Goal: Communication & Community: Answer question/provide support

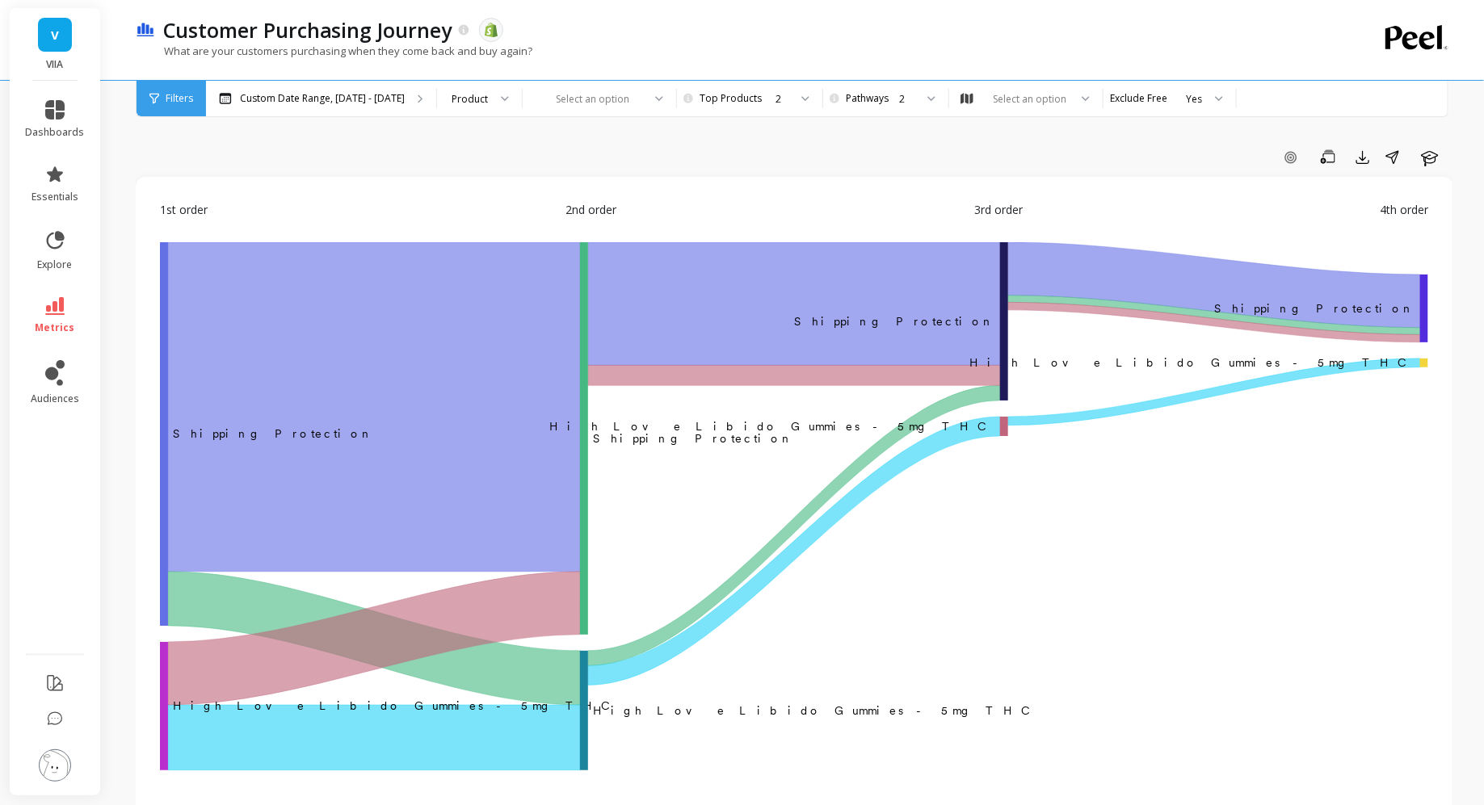
scroll to position [2368, 0]
click at [154, 100] on icon at bounding box center [154, 99] width 10 height 10
click at [149, 97] on icon at bounding box center [154, 98] width 10 height 11
click at [152, 97] on icon at bounding box center [154, 98] width 10 height 11
click at [44, 116] on link "dashboards" at bounding box center [55, 119] width 59 height 39
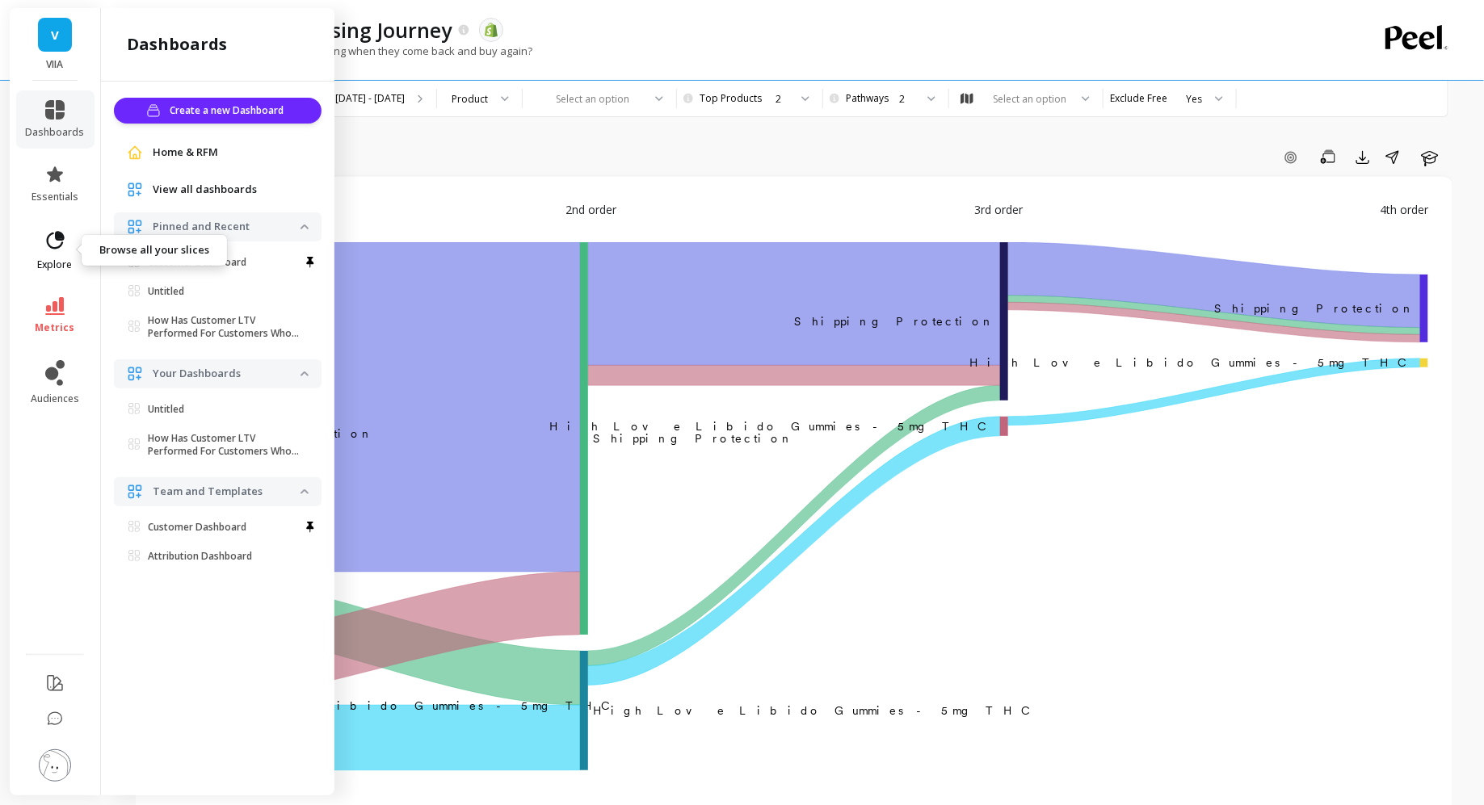
click at [45, 250] on icon at bounding box center [55, 240] width 23 height 23
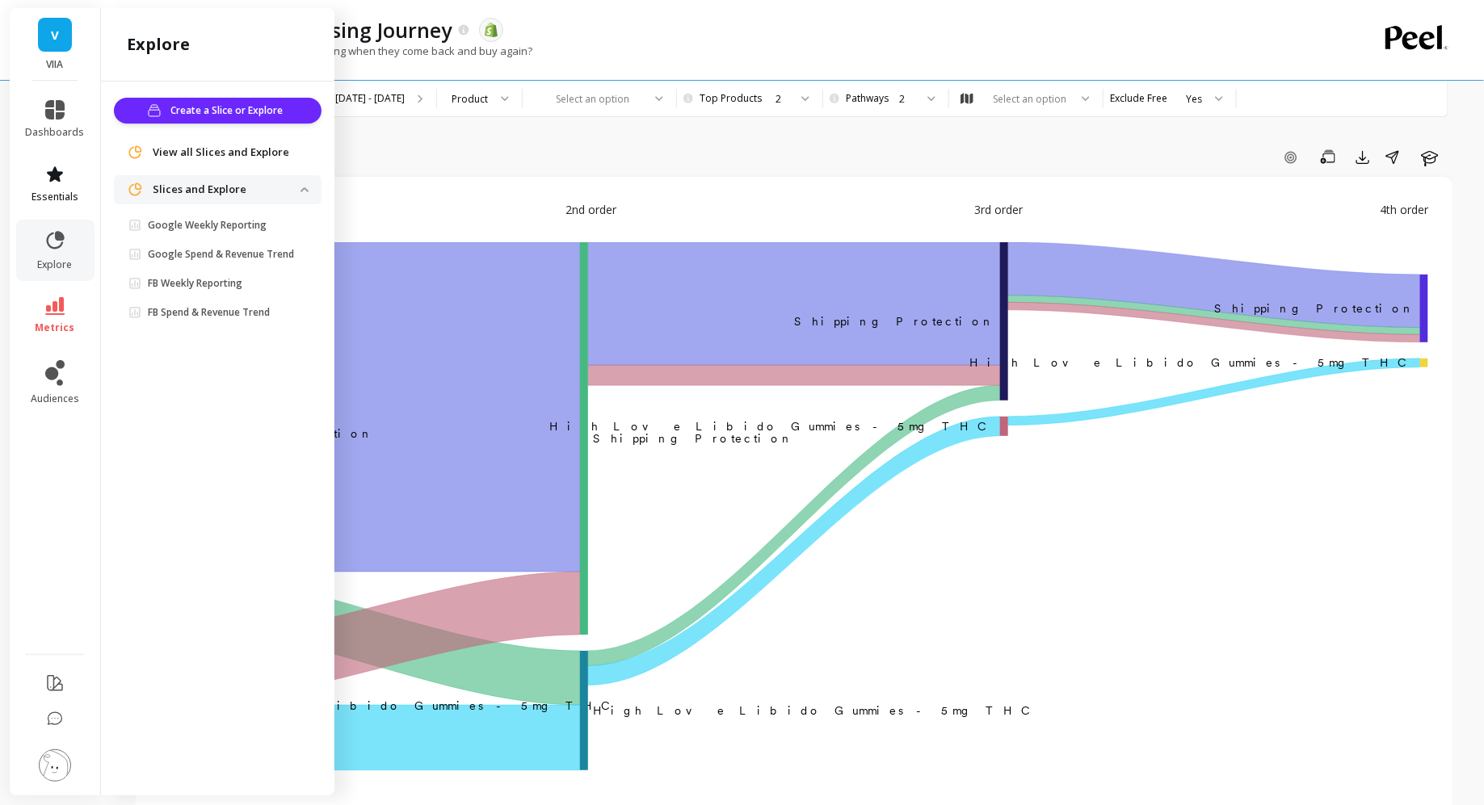
click at [63, 178] on icon at bounding box center [54, 174] width 19 height 19
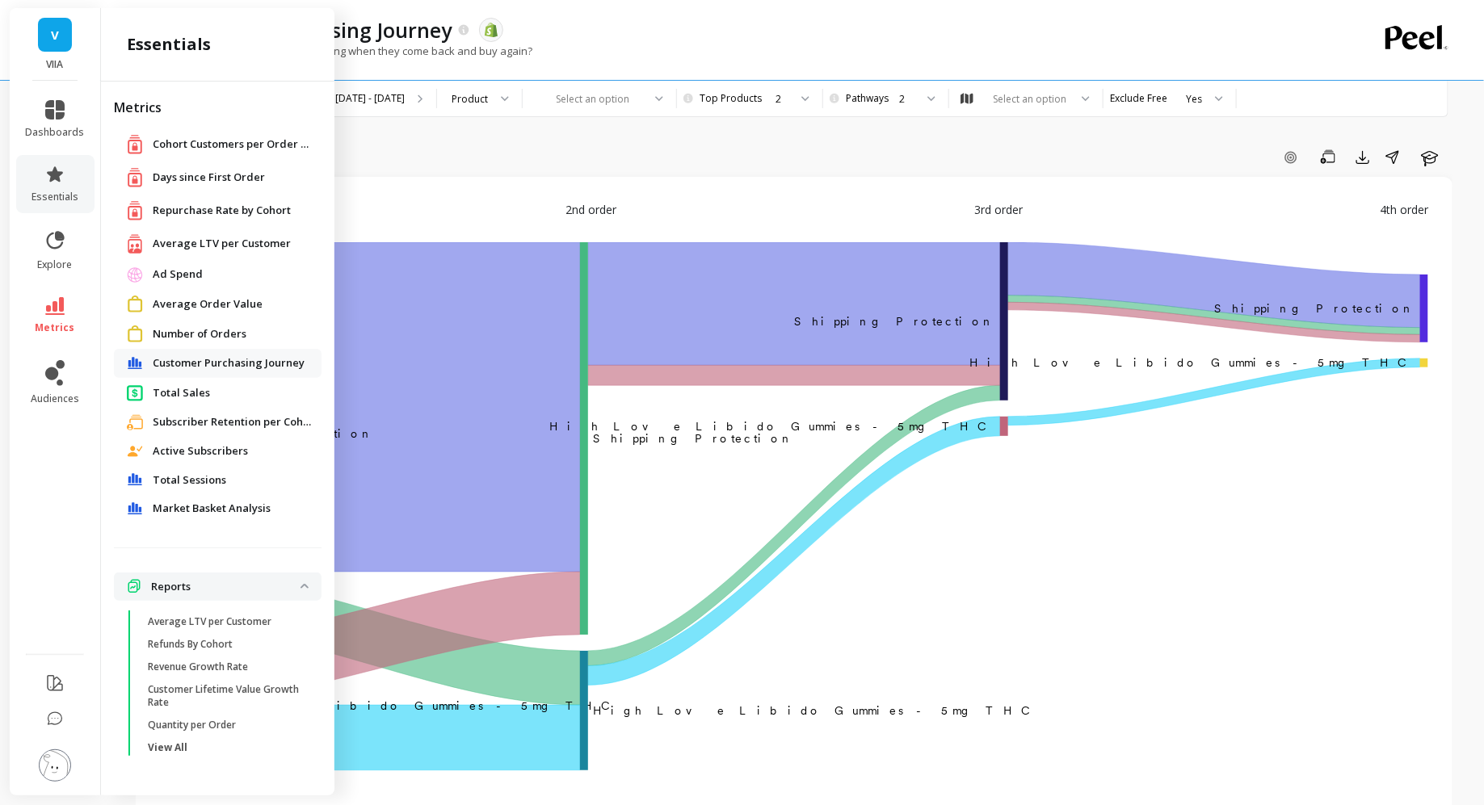
click at [212, 373] on div "Customer Purchasing Journey" at bounding box center [218, 363] width 208 height 29
click at [212, 367] on span "Customer Purchasing Journey" at bounding box center [229, 363] width 152 height 16
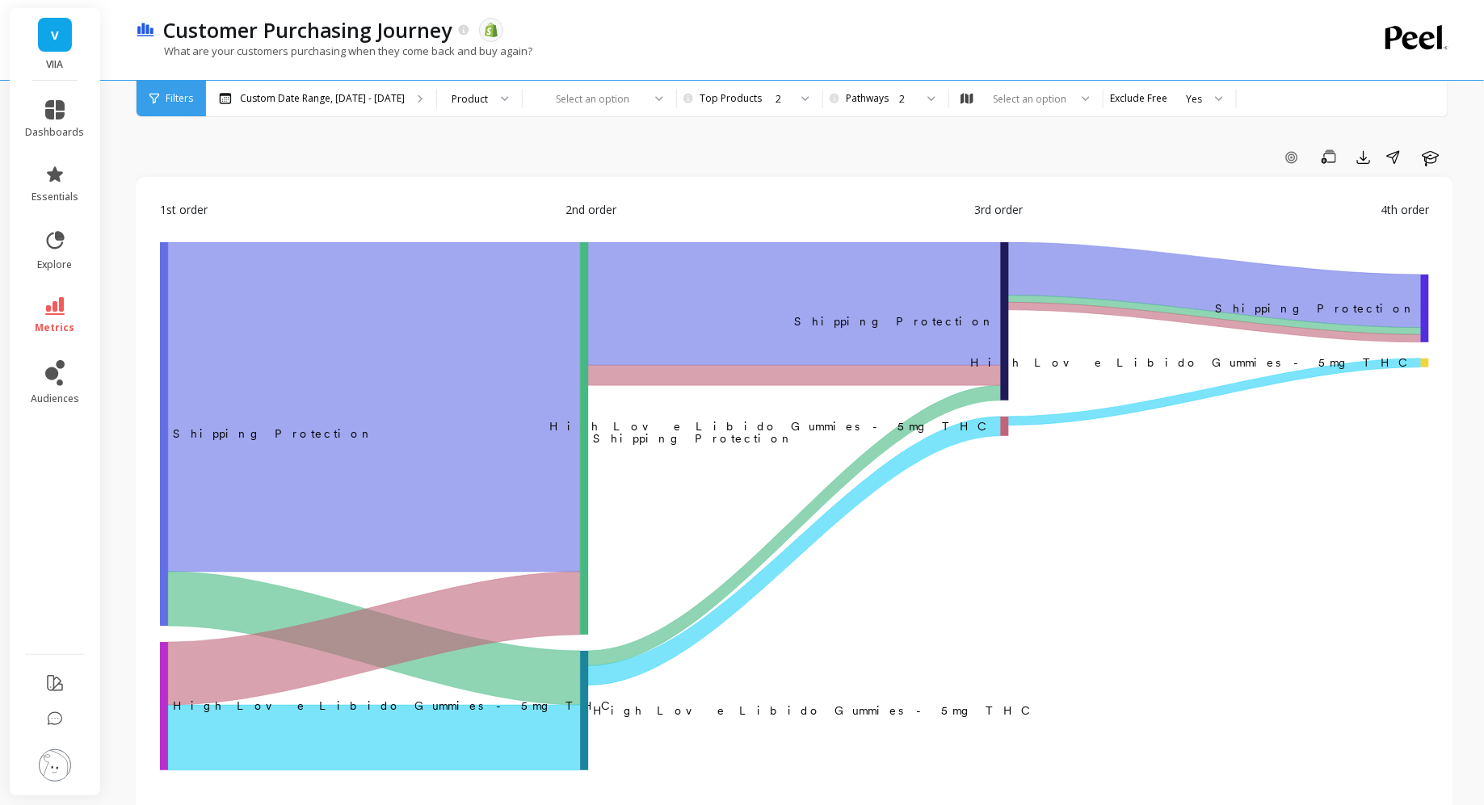
click at [152, 100] on icon at bounding box center [154, 98] width 10 height 11
click at [171, 99] on span "Filters" at bounding box center [179, 98] width 27 height 13
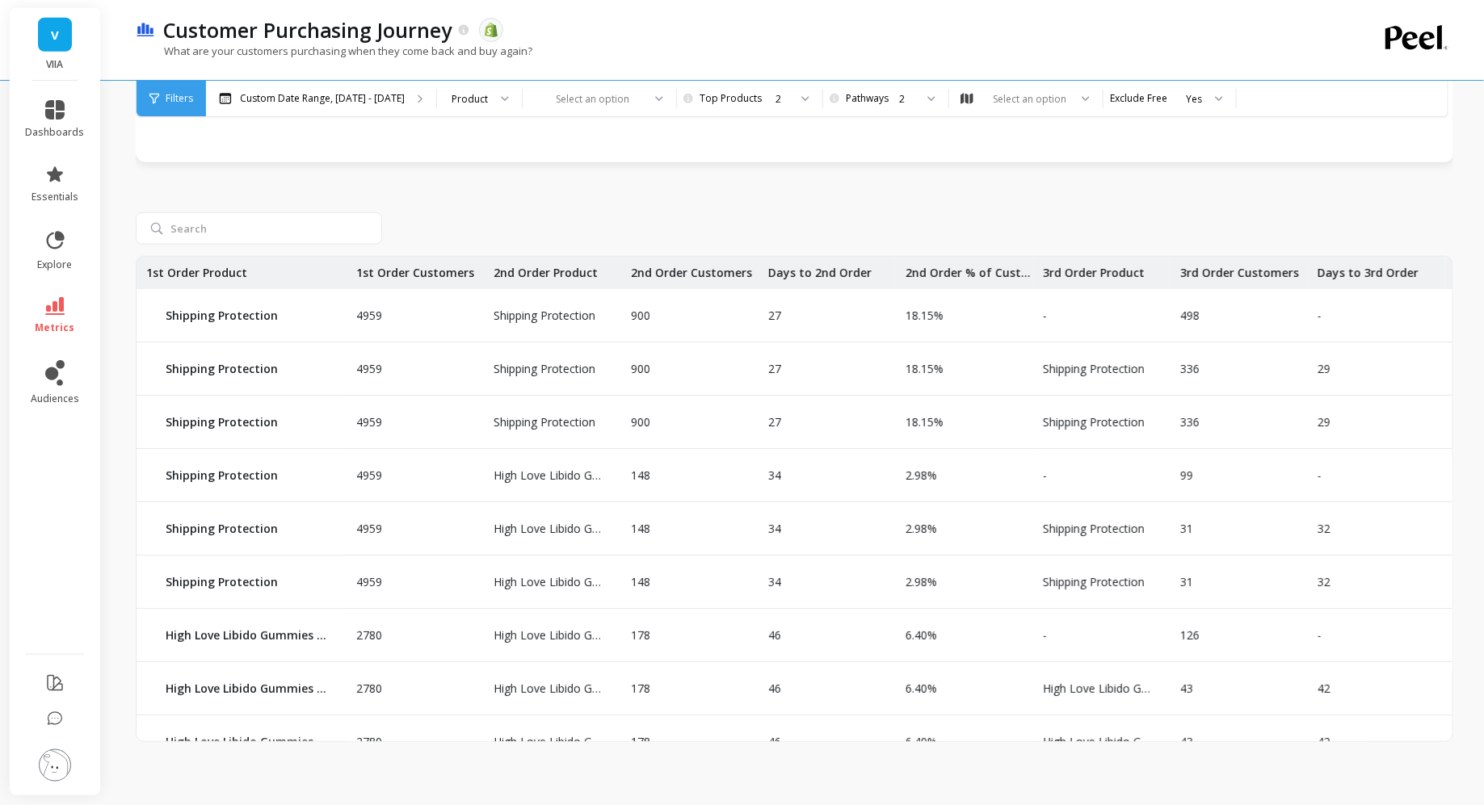
click at [385, 246] on div "4959 Shipping Protection Shipping Protection 900 27 18.15% - 498 - 55.33% - 495…" at bounding box center [794, 460] width 1317 height 564
click at [300, 221] on input "search" at bounding box center [259, 228] width 246 height 32
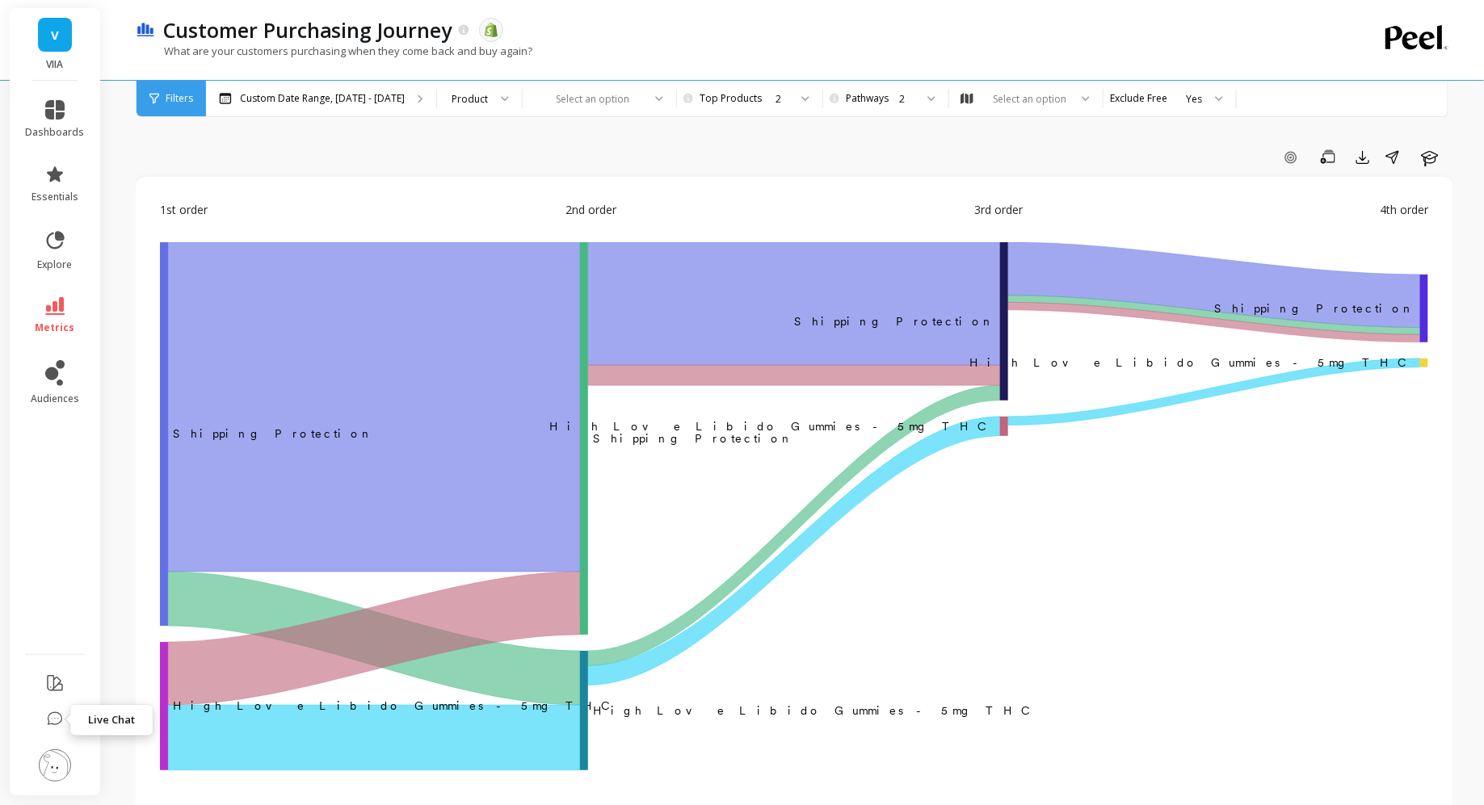
click at [56, 718] on icon at bounding box center [55, 720] width 16 height 16
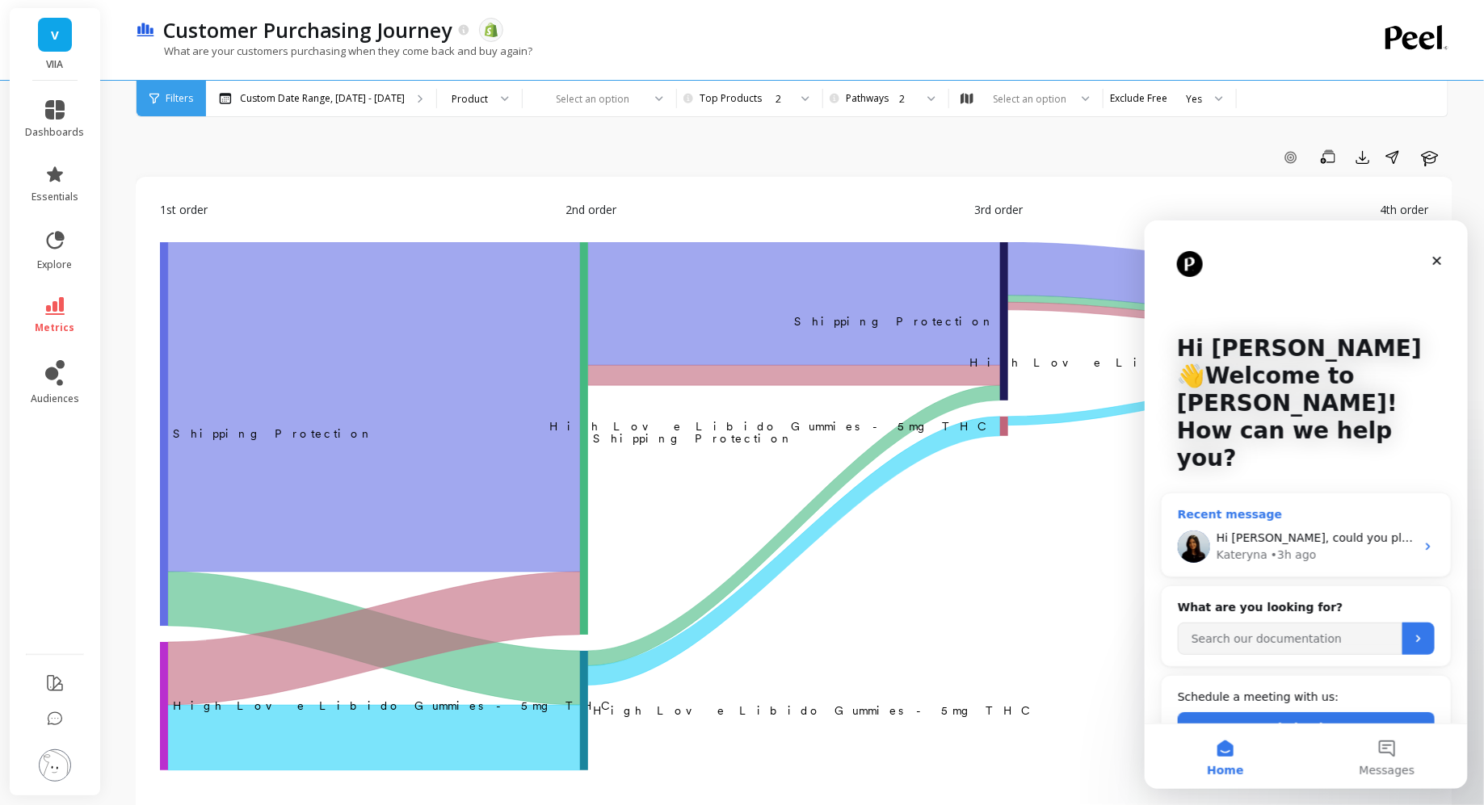
click at [1294, 529] on div "Hi [PERSON_NAME], could you please check it now? It should work as expected" at bounding box center [1314, 537] width 199 height 17
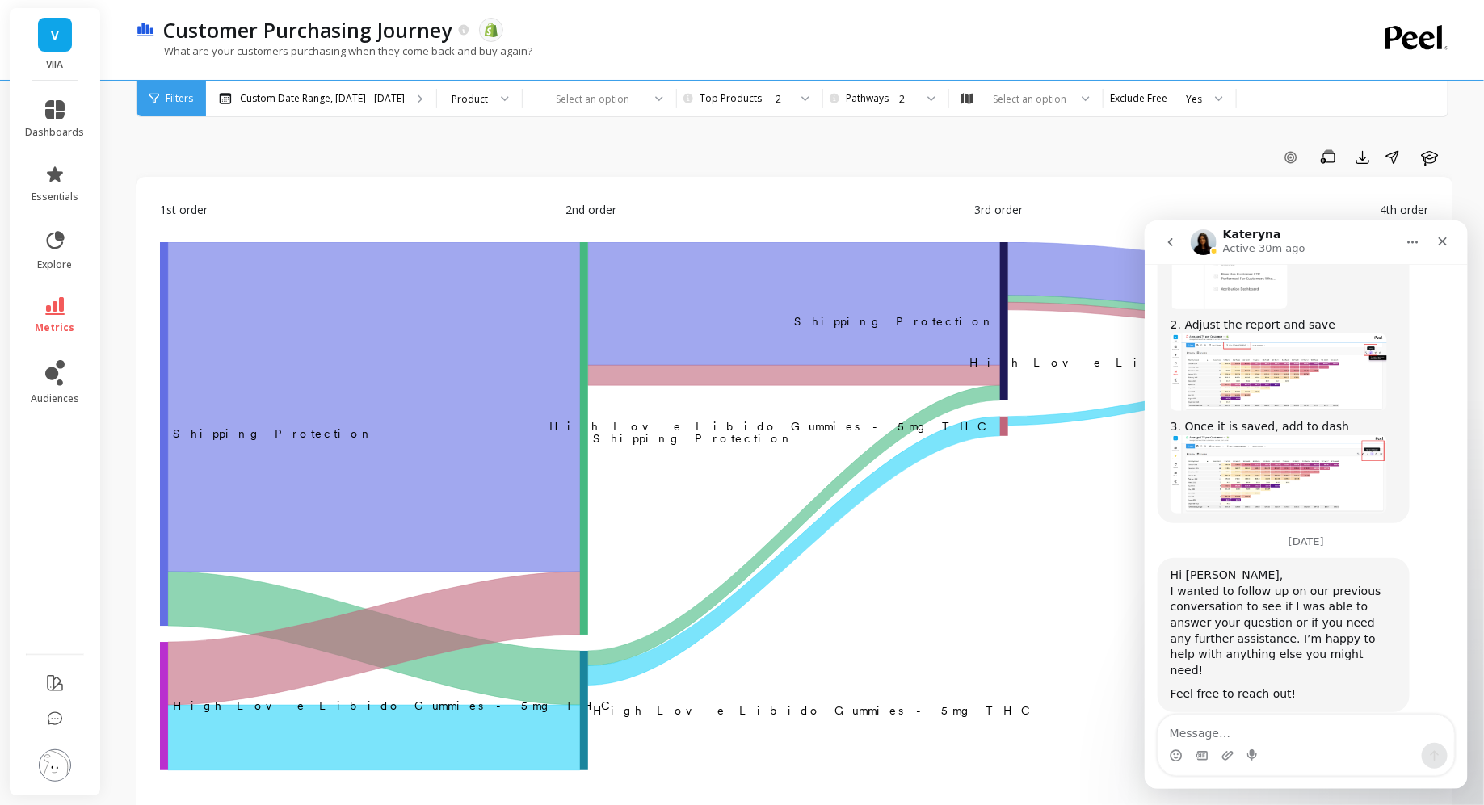
scroll to position [2250, 0]
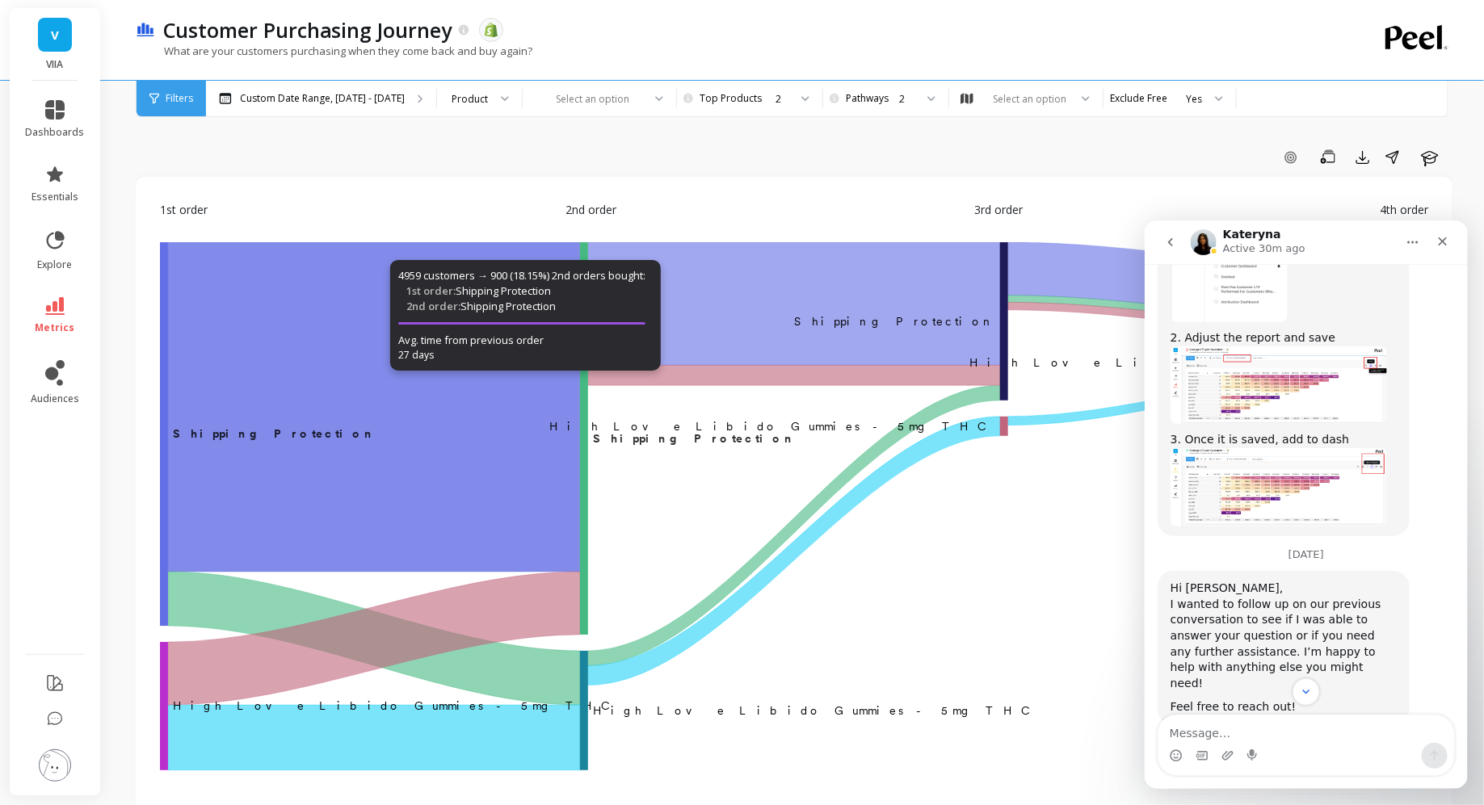
click at [285, 361] on icon "A chart." at bounding box center [374, 407] width 412 height 330
click at [303, 350] on icon "A chart." at bounding box center [374, 407] width 412 height 330
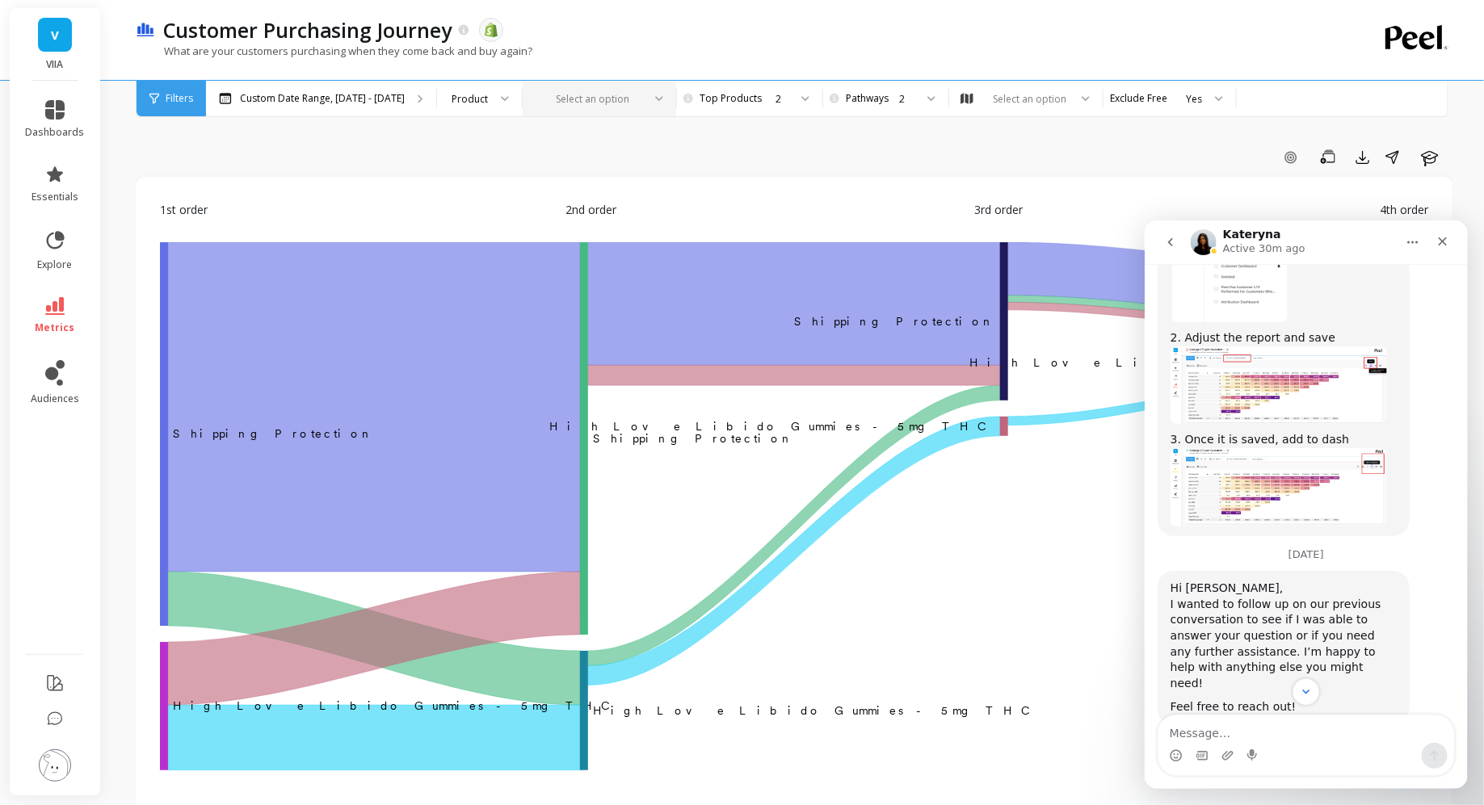
click at [573, 101] on div at bounding box center [589, 98] width 105 height 15
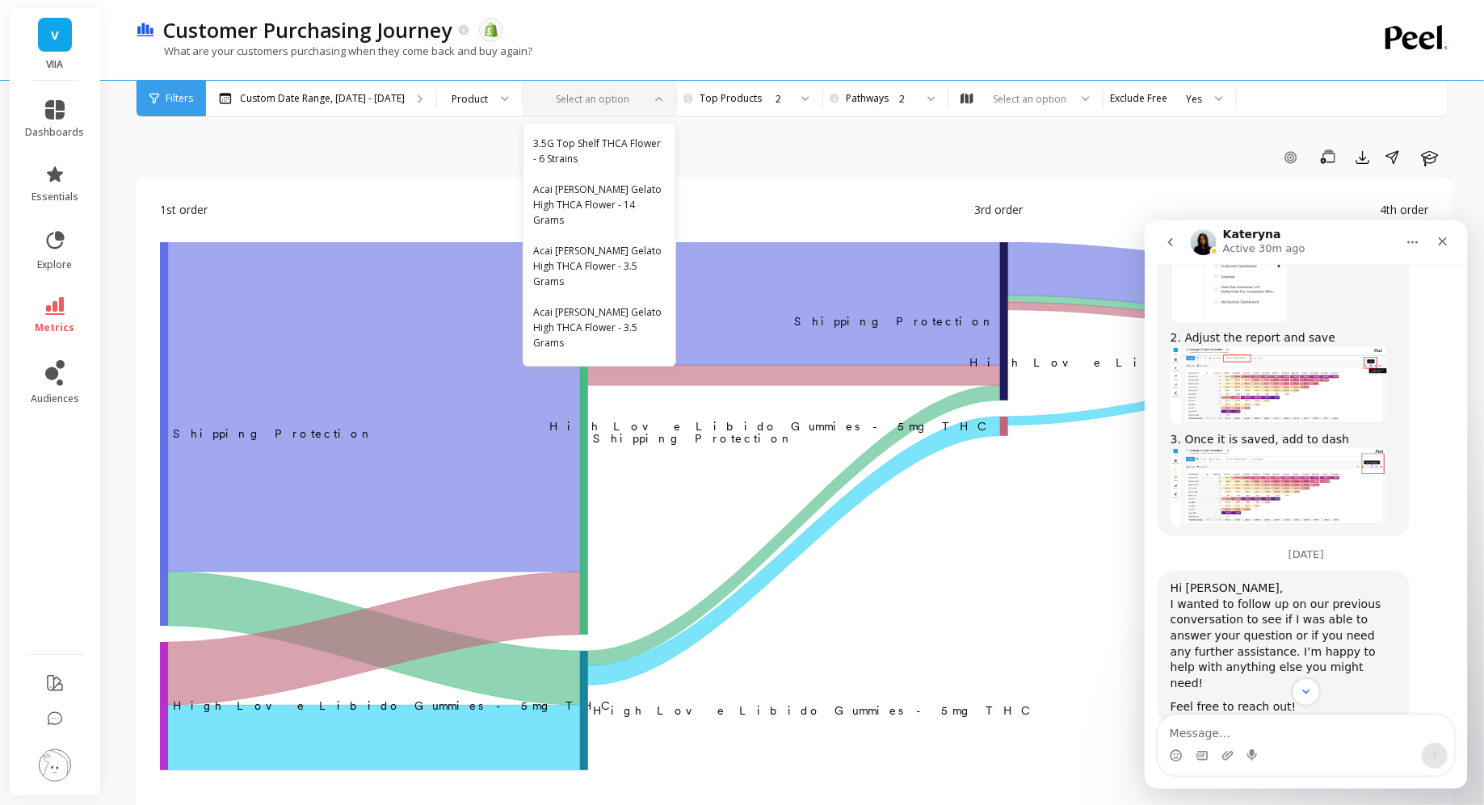
click at [590, 100] on div at bounding box center [589, 98] width 105 height 15
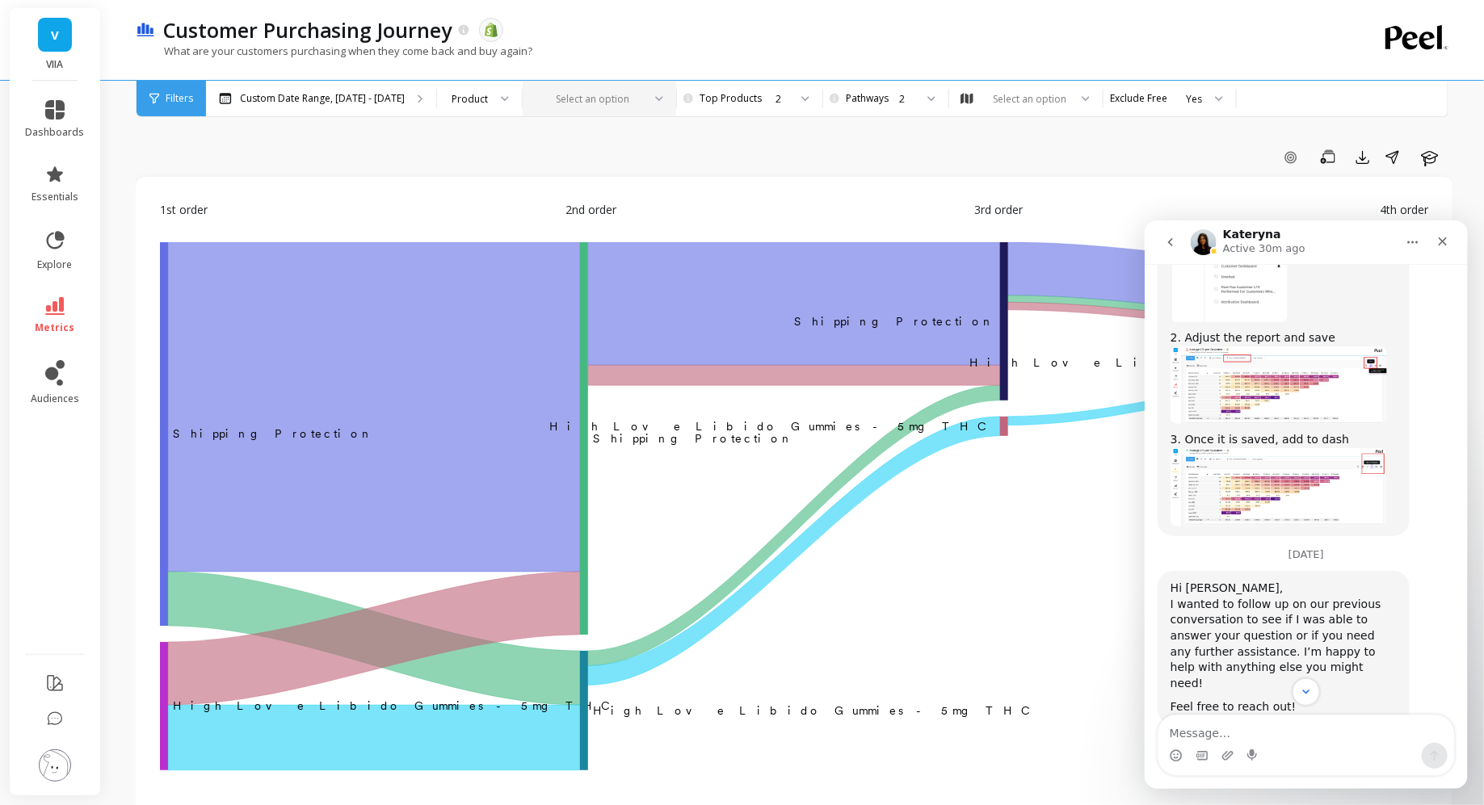
click at [590, 100] on div at bounding box center [589, 98] width 105 height 15
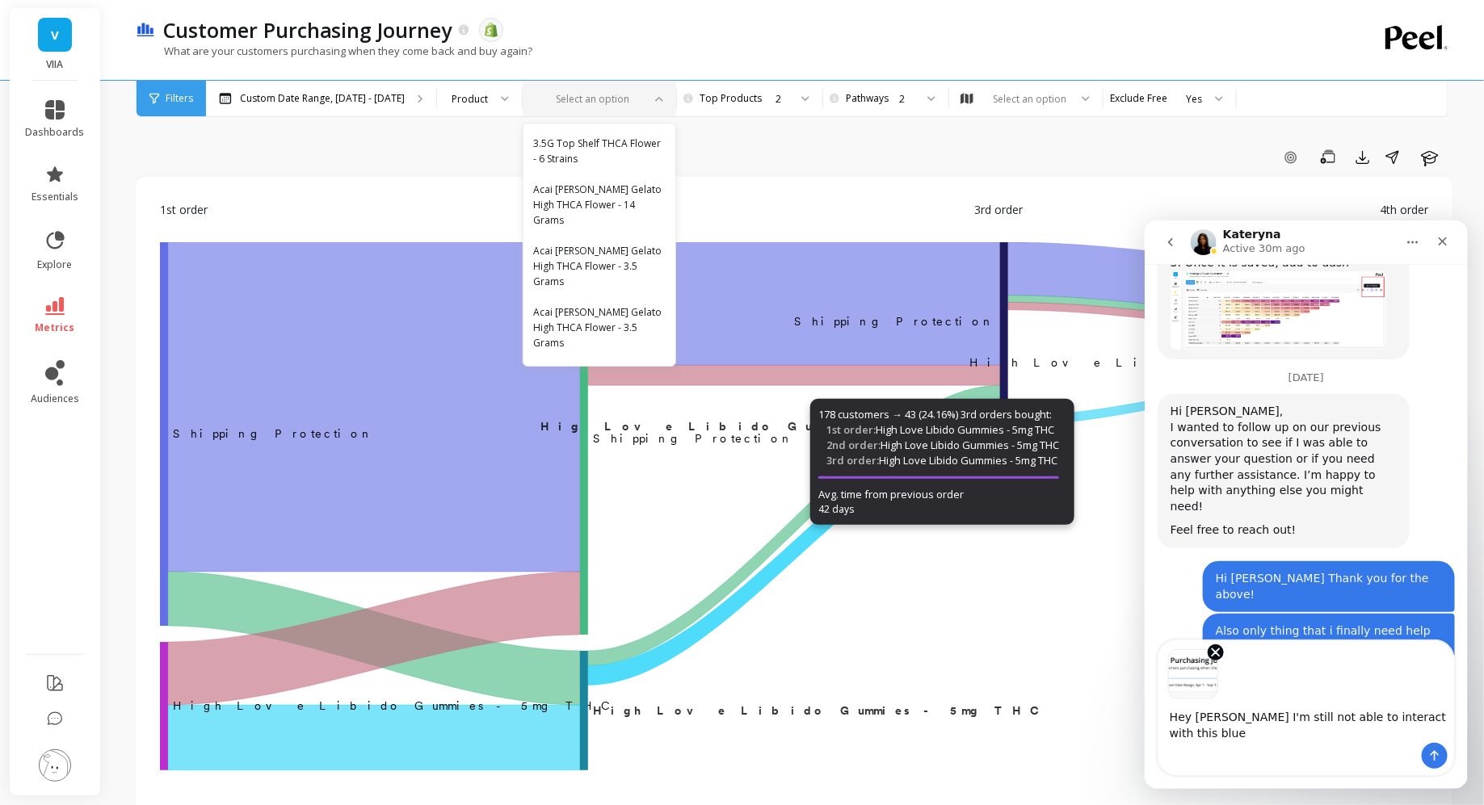
scroll to position [2443, 0]
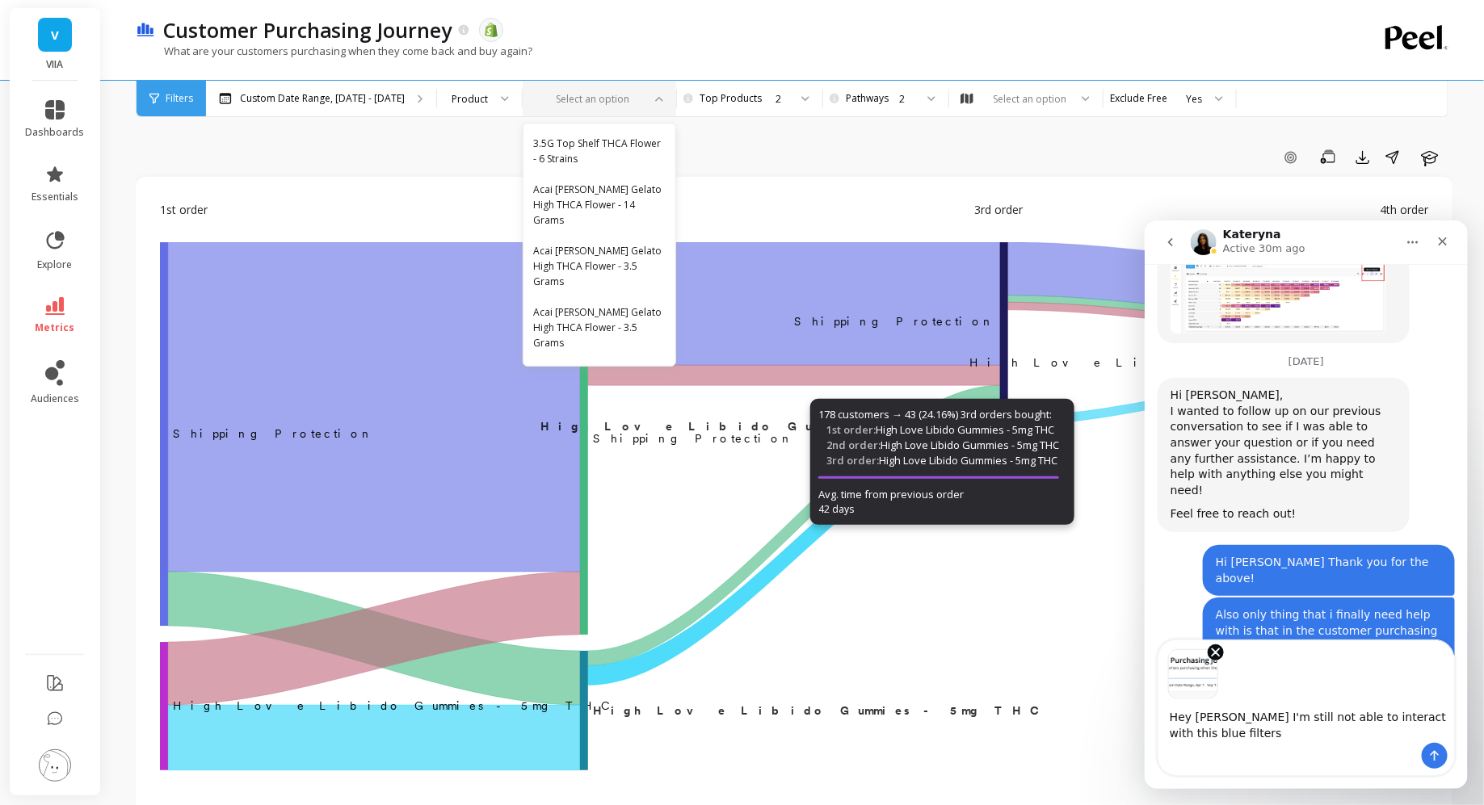
type textarea "Hey Kateryna I'm still not able to interact with this blue filter"
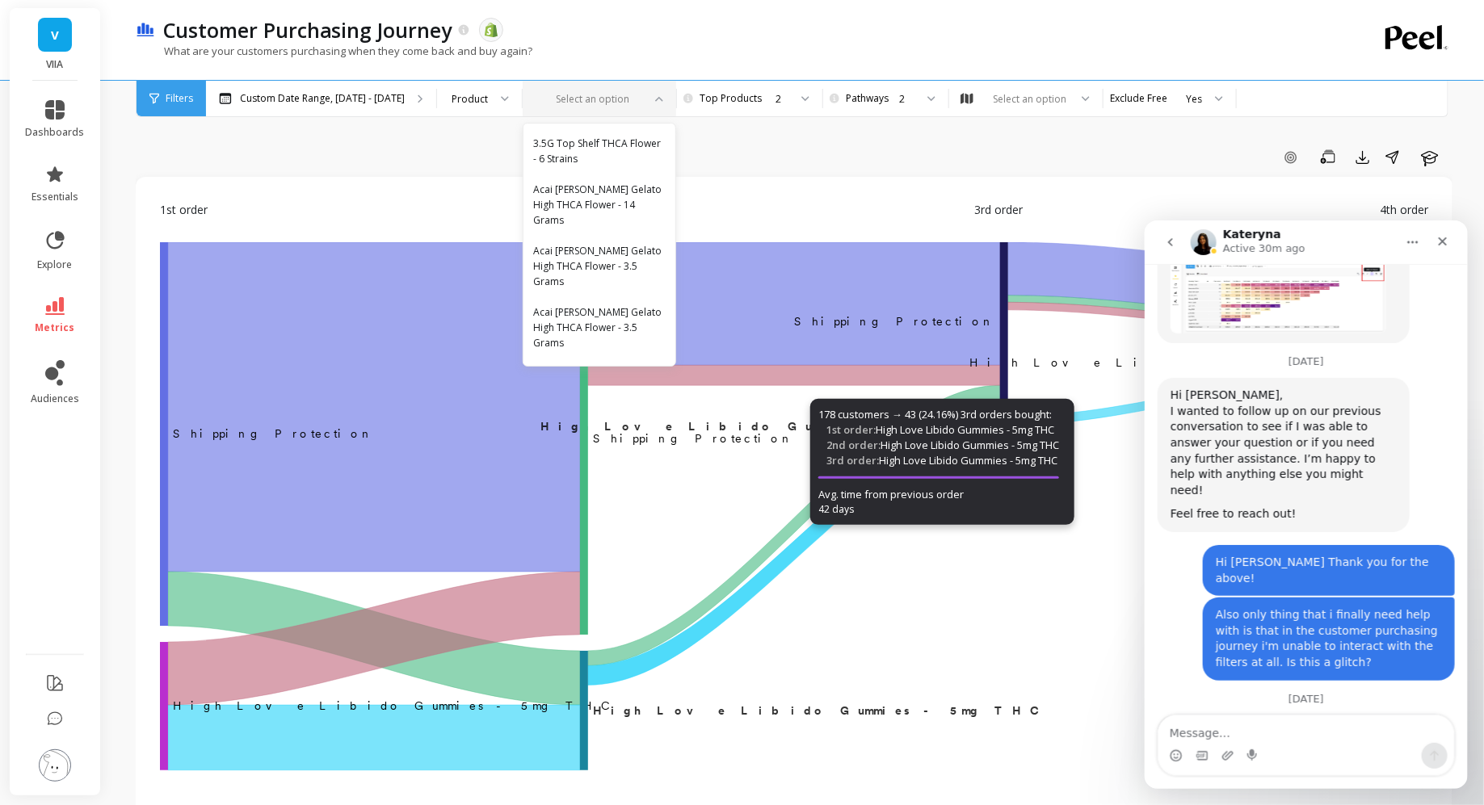
scroll to position [2510, 0]
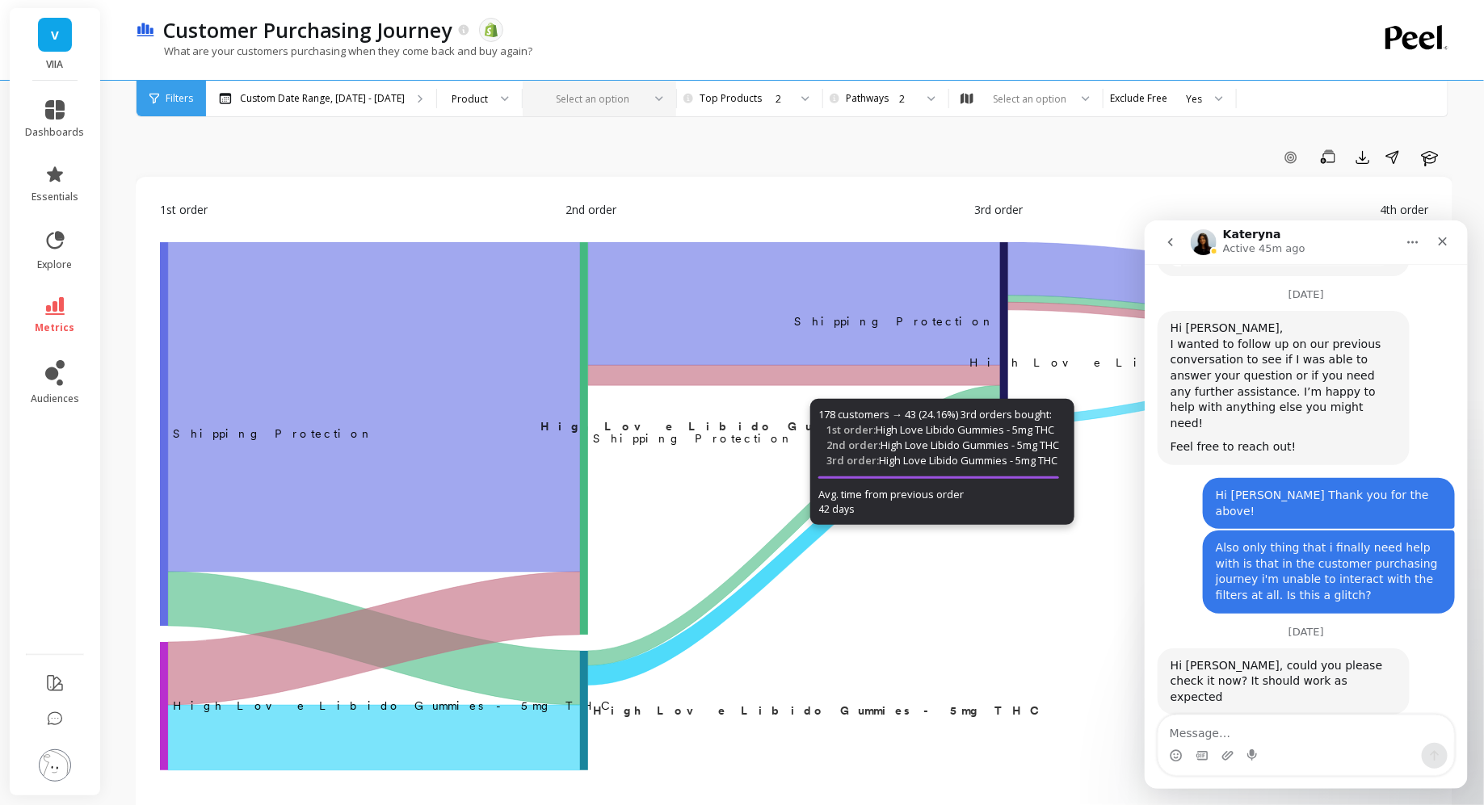
click at [182, 95] on span "Filters" at bounding box center [179, 98] width 27 height 13
